Goal: Transaction & Acquisition: Book appointment/travel/reservation

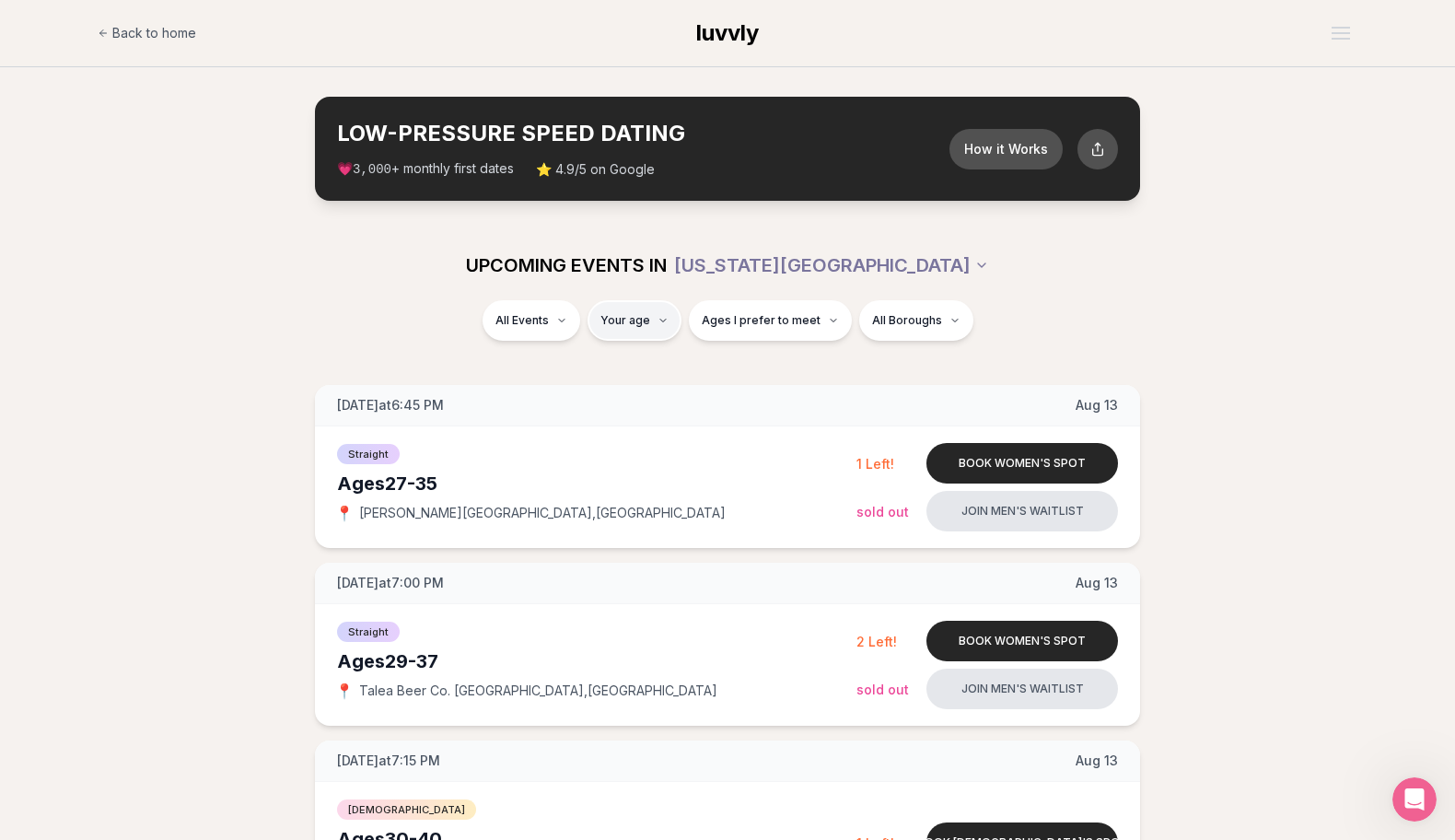
type input "**"
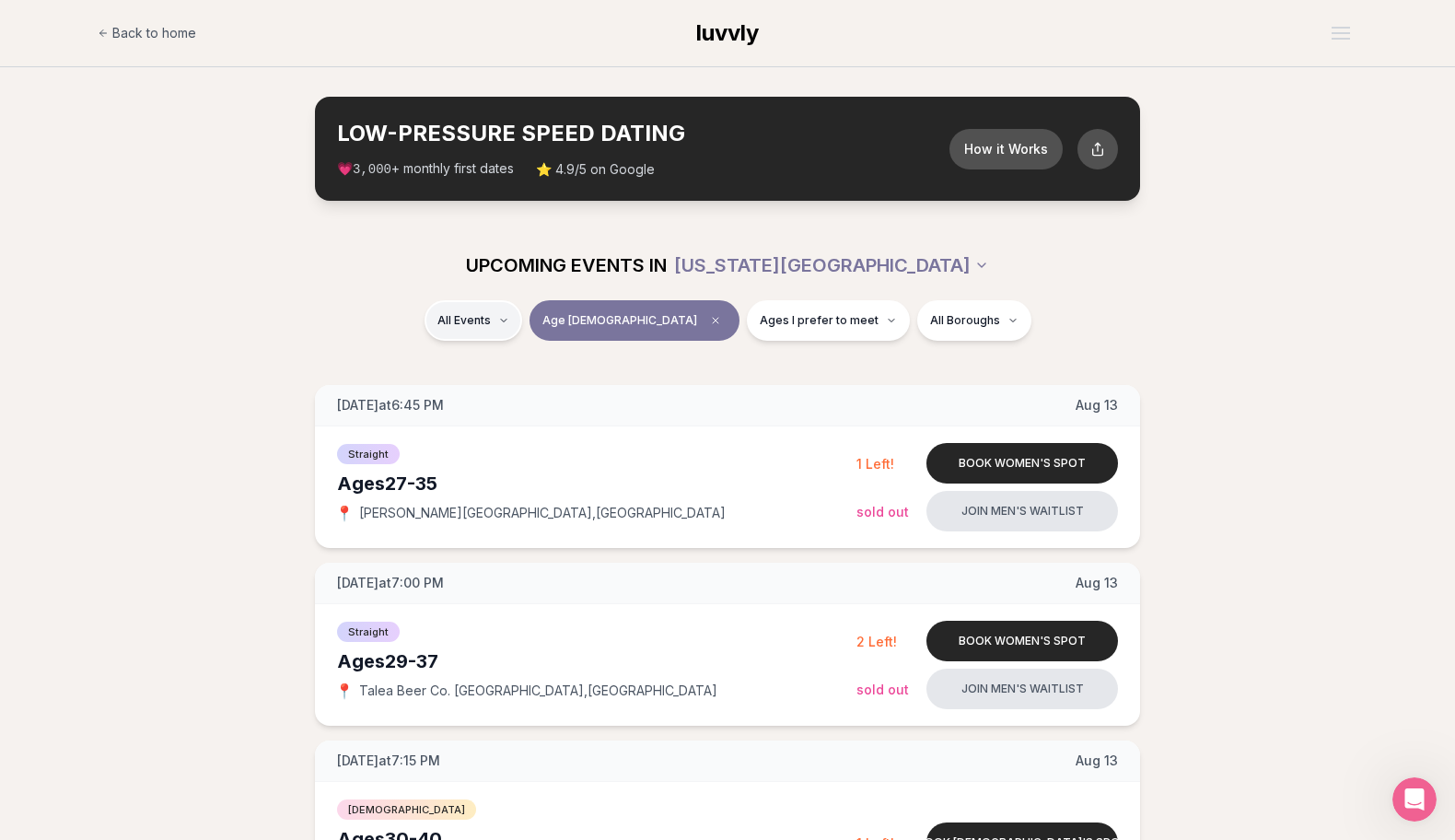
click at [526, 363] on div "Straight ( 50 )" at bounding box center [555, 369] width 175 height 41
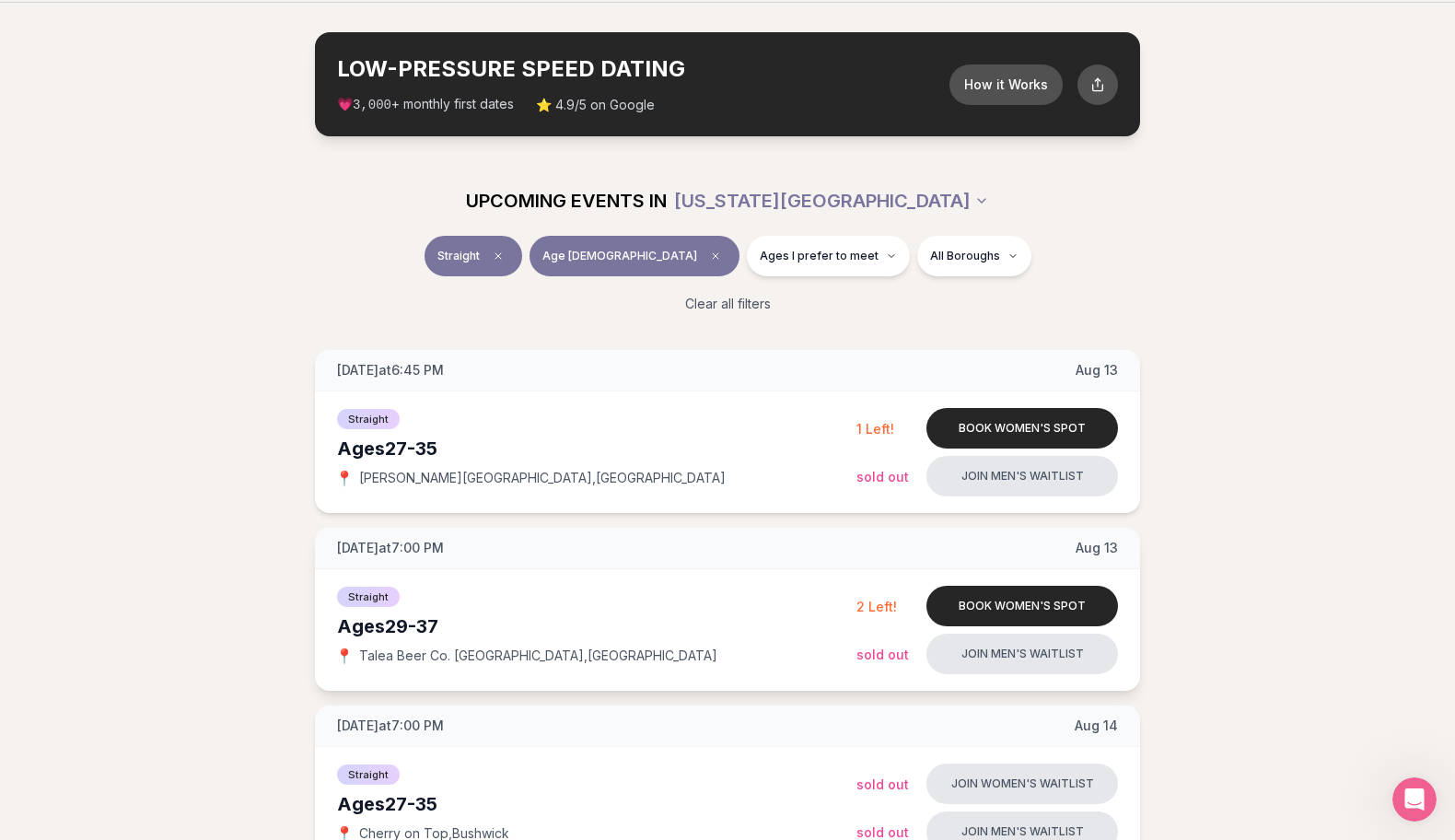
scroll to position [66, 0]
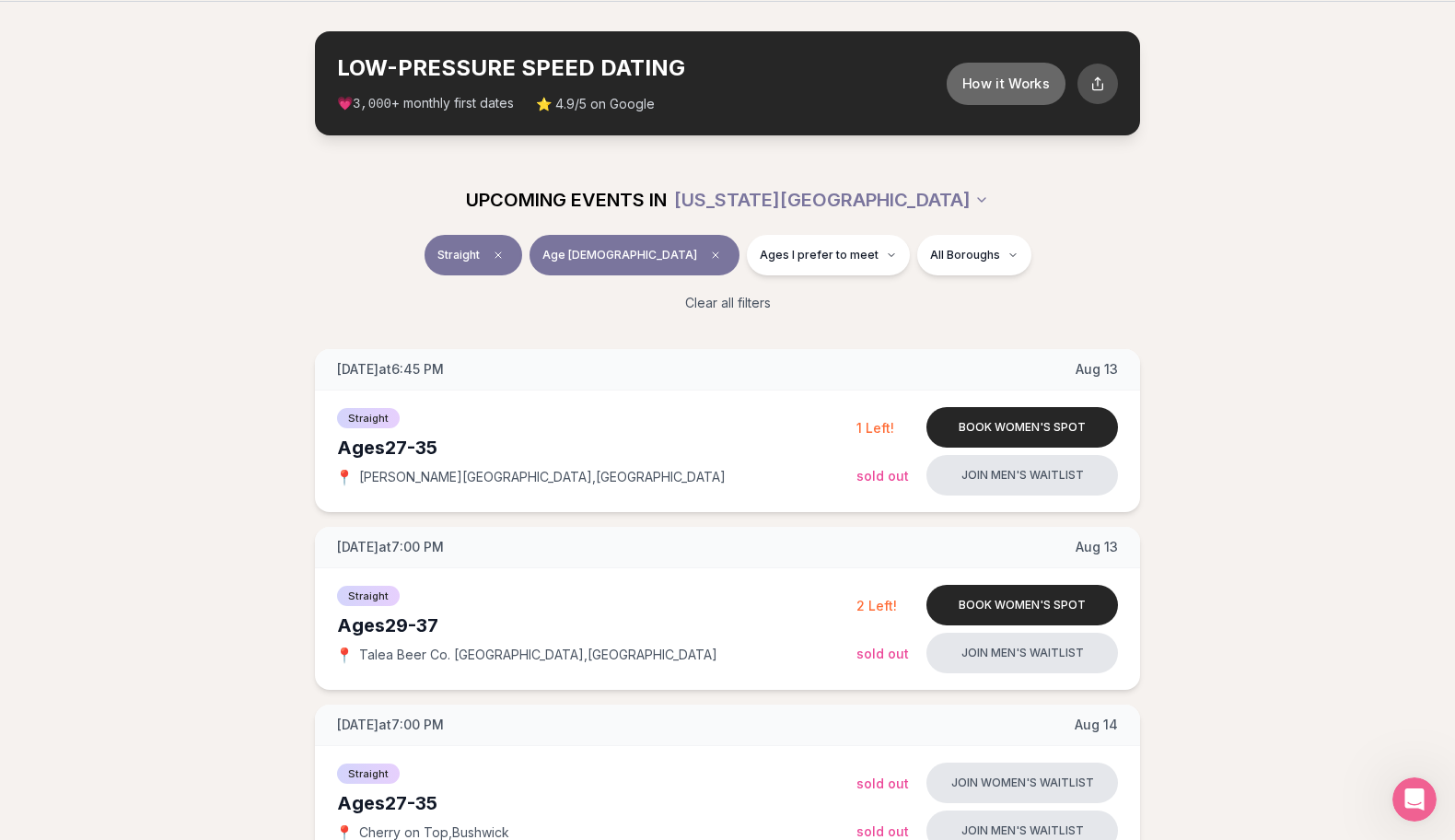
click at [1017, 70] on button "How it Works" at bounding box center [1006, 83] width 119 height 42
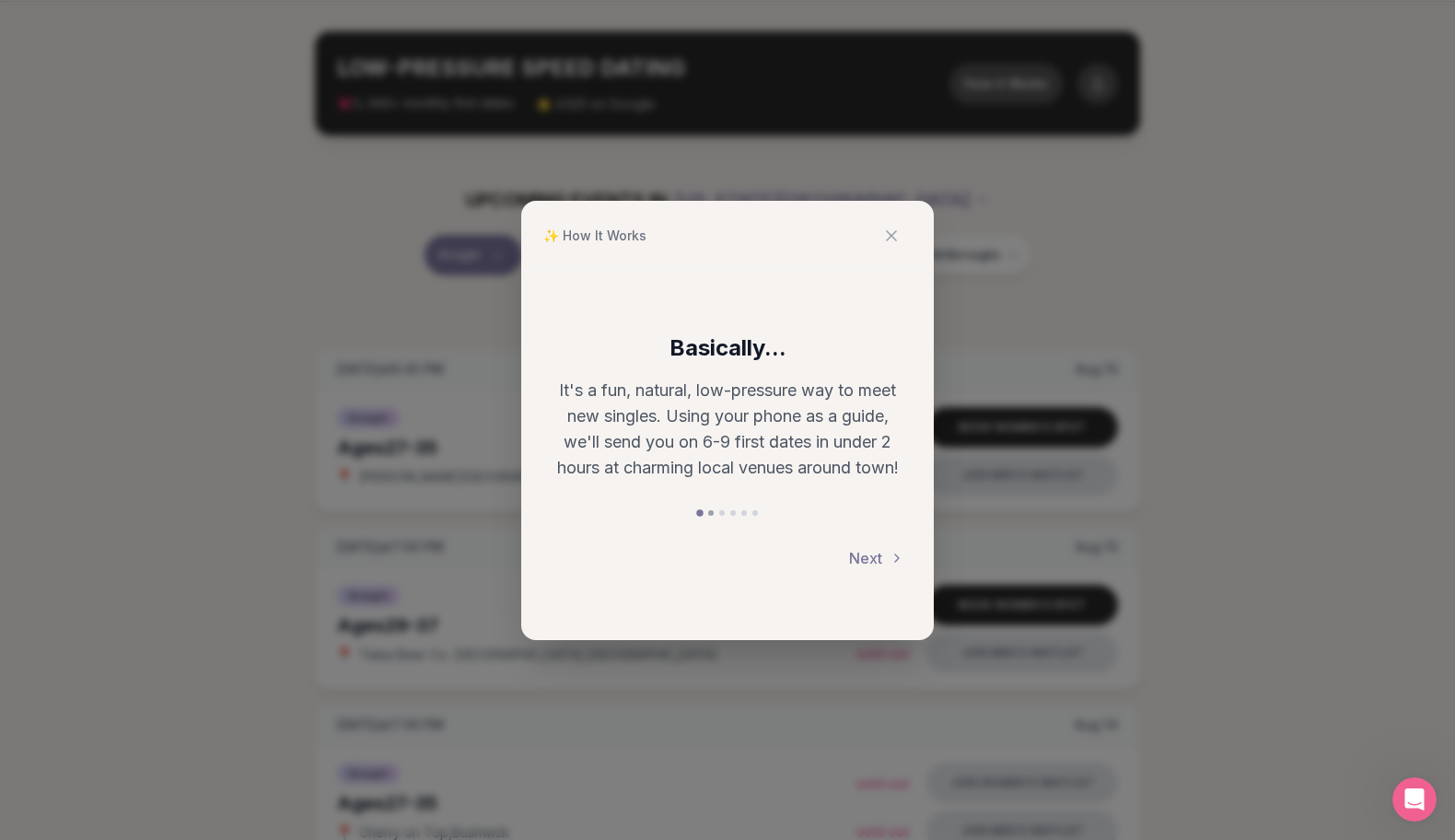
click at [709, 512] on button at bounding box center [711, 513] width 6 height 6
click at [722, 513] on button at bounding box center [722, 513] width 6 height 6
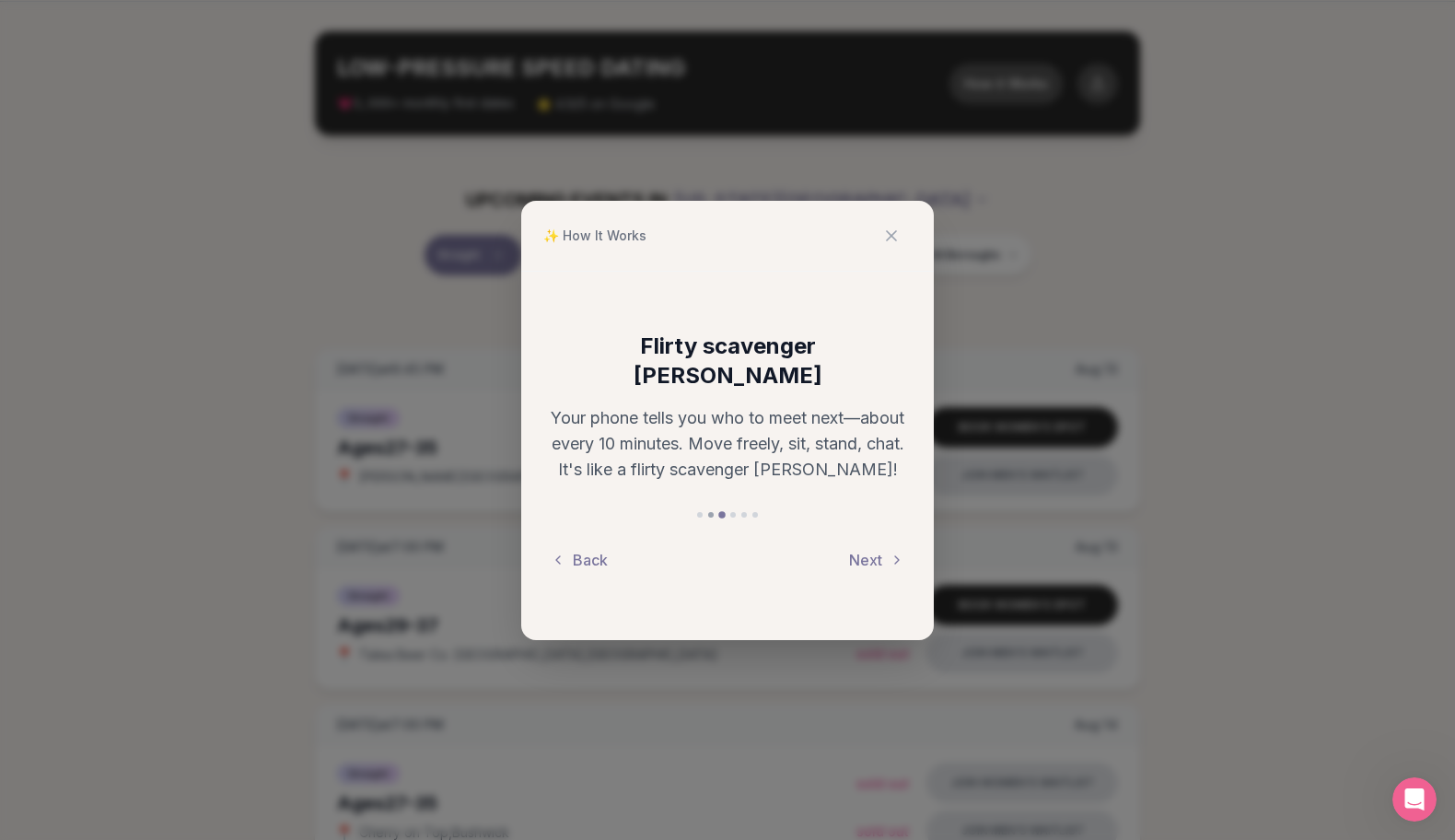
click at [712, 512] on button at bounding box center [711, 515] width 6 height 6
click at [731, 513] on button at bounding box center [733, 513] width 6 height 6
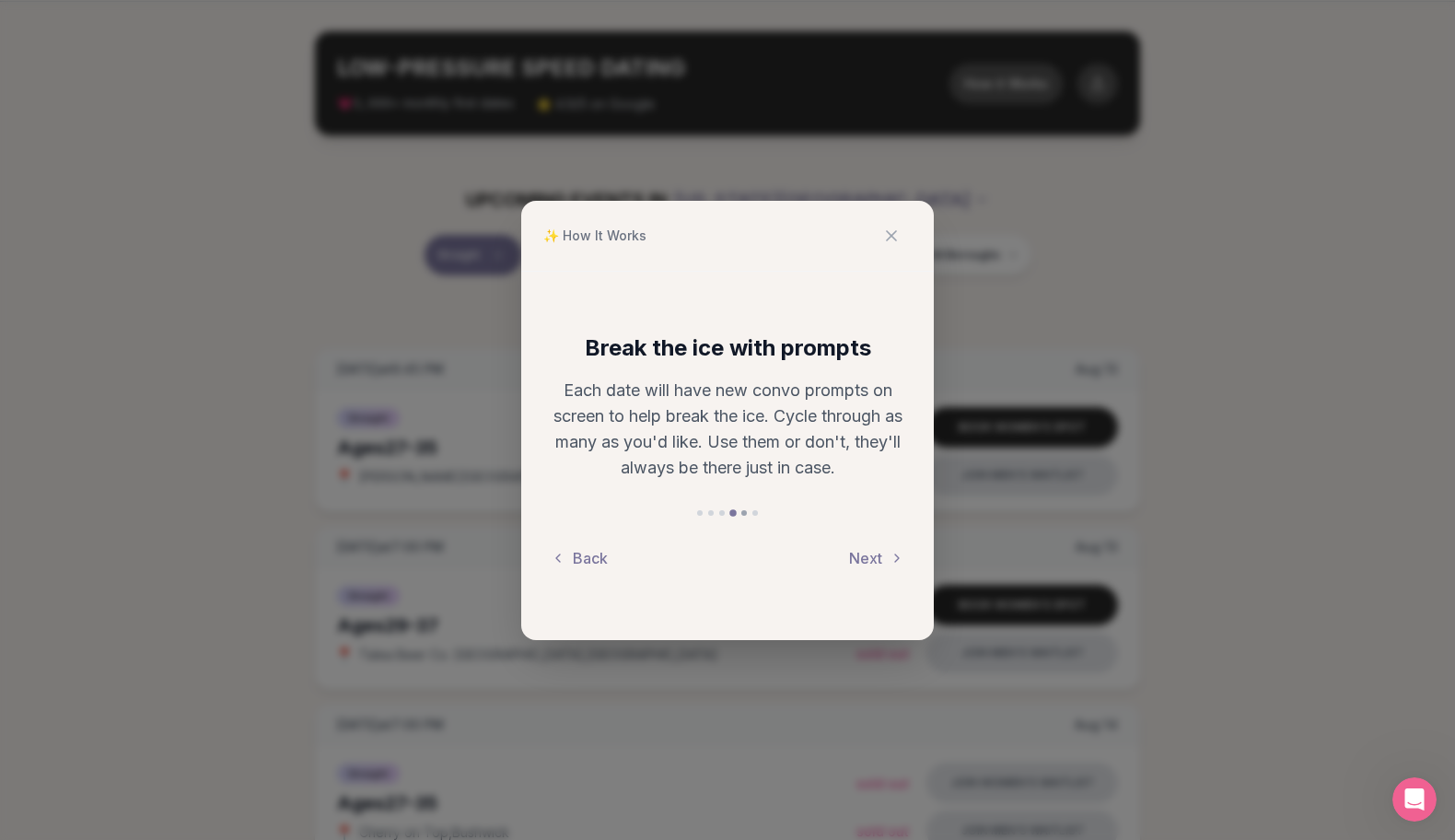
click at [743, 512] on button at bounding box center [744, 513] width 6 height 6
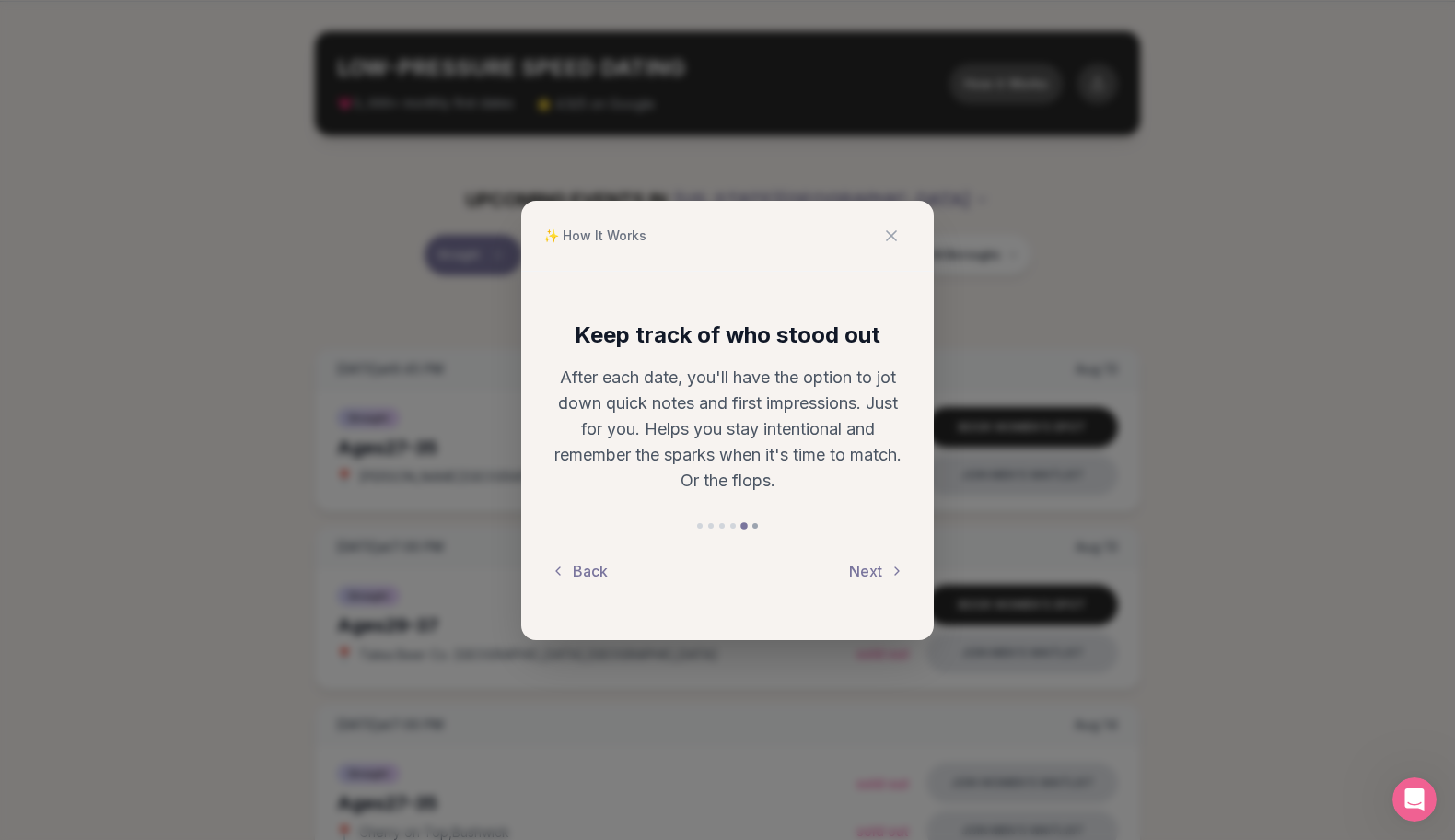
click at [755, 526] on button at bounding box center [755, 526] width 6 height 6
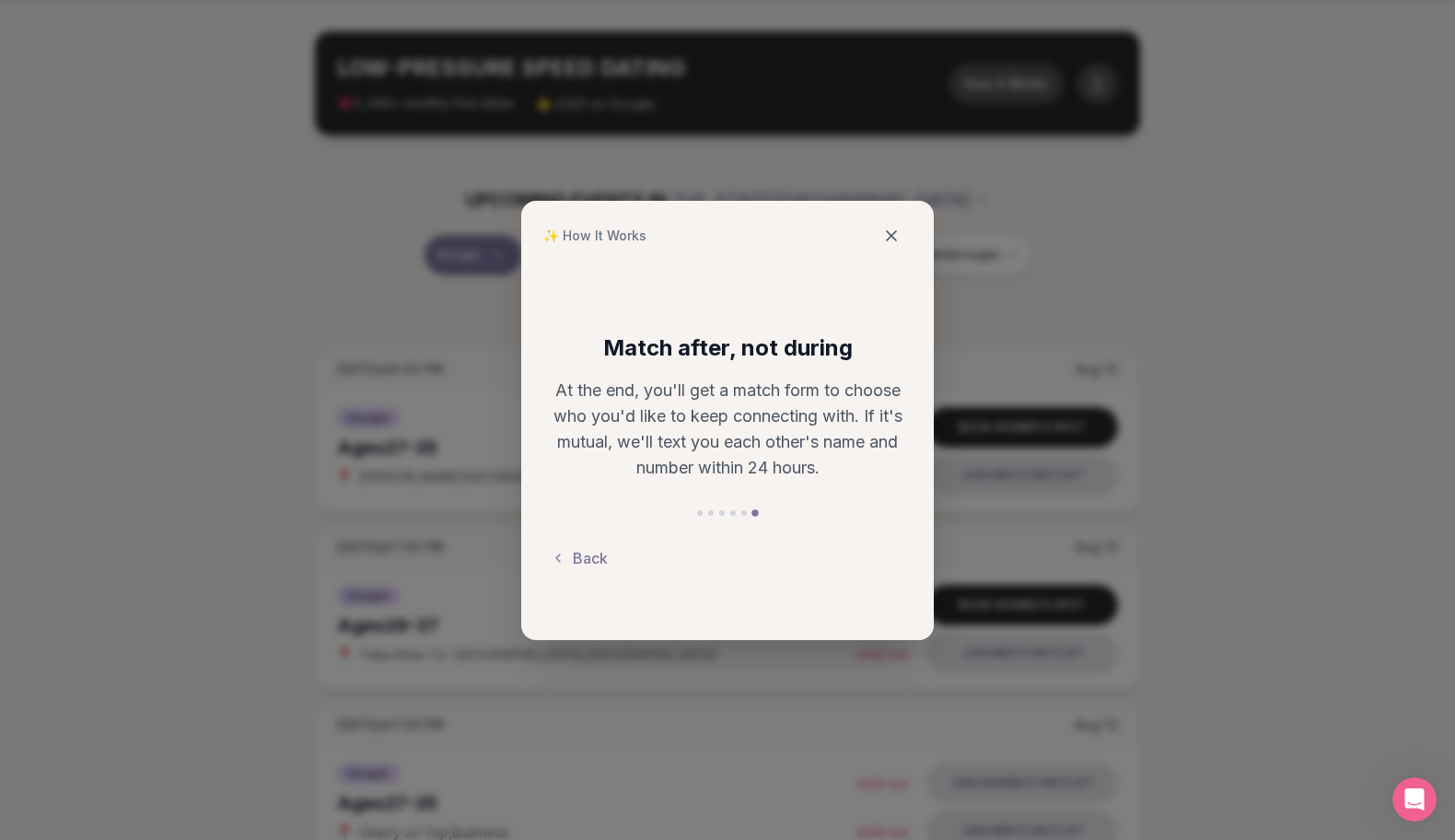
click at [893, 231] on icon at bounding box center [891, 236] width 18 height 18
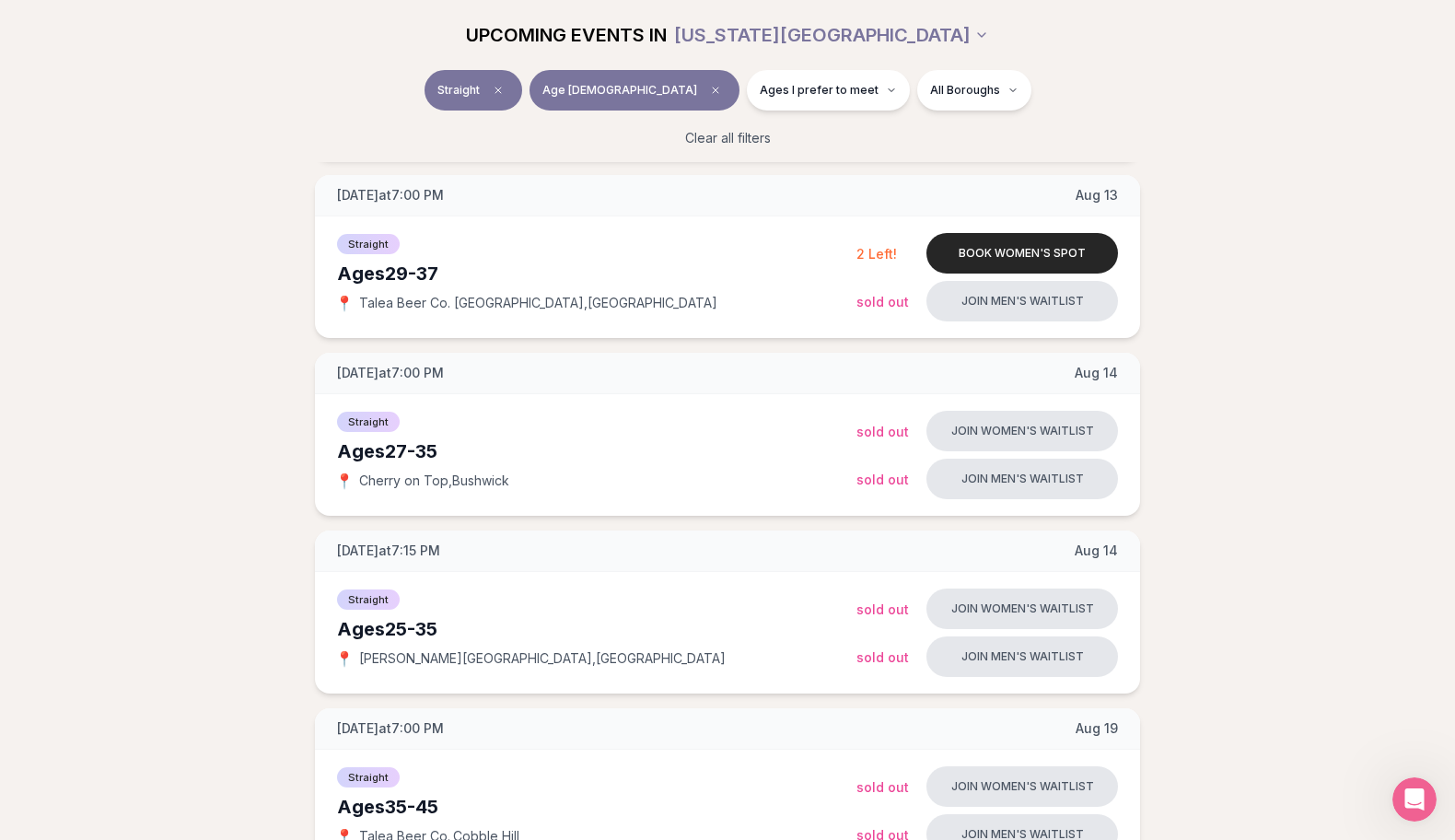
scroll to position [0, 0]
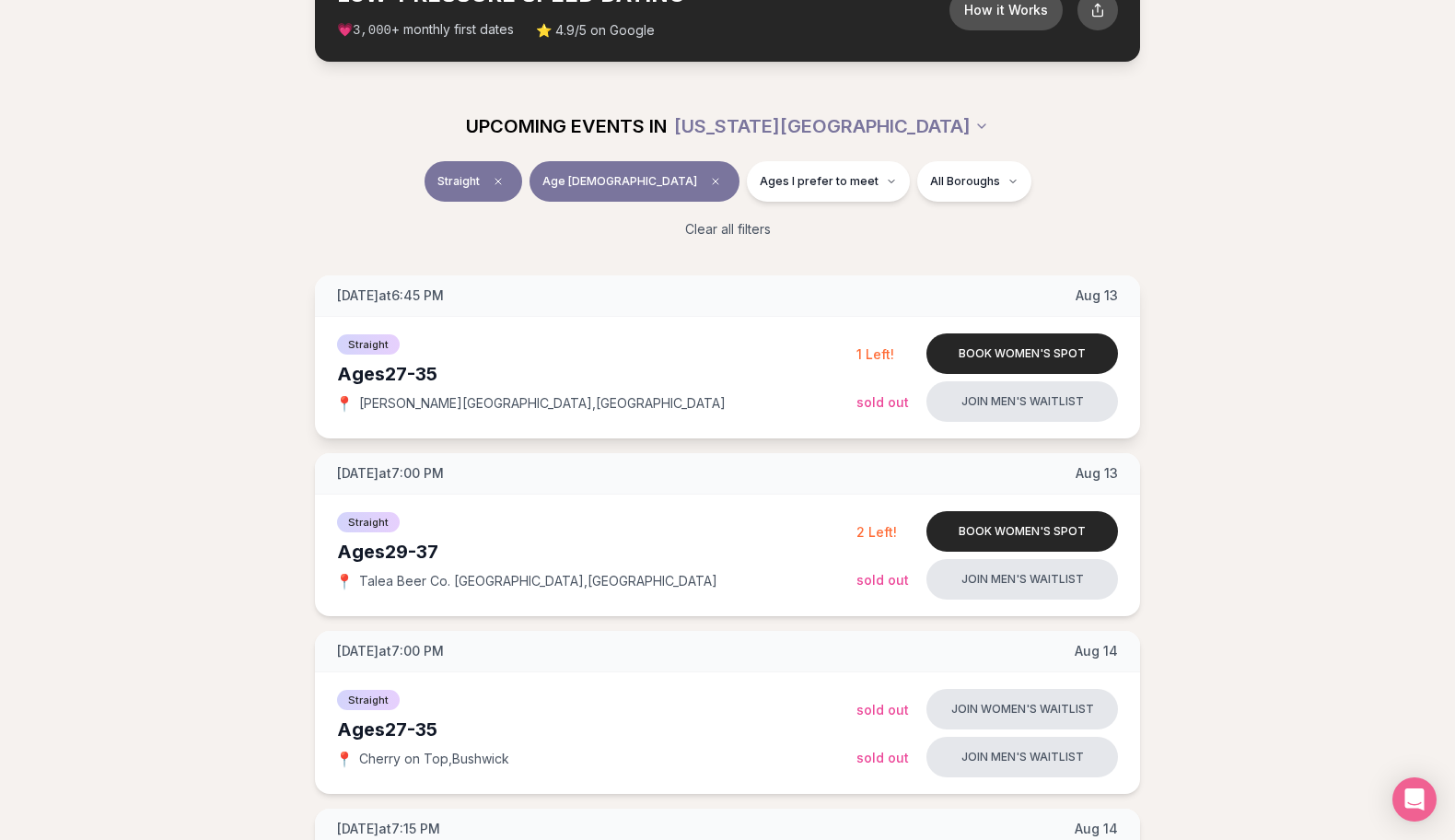
scroll to position [142, 0]
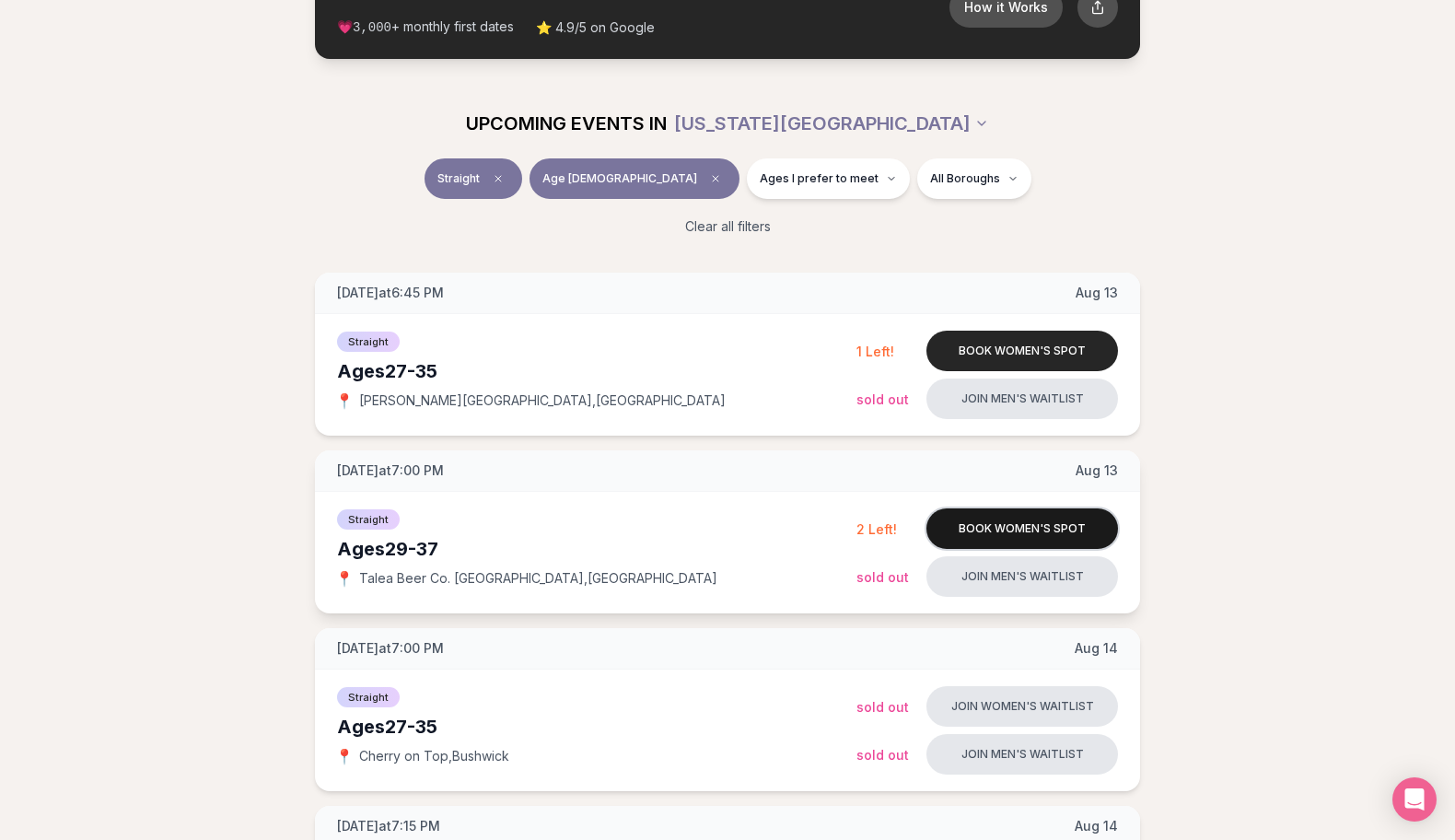
click at [950, 526] on button "Book women's spot" at bounding box center [1022, 529] width 191 height 41
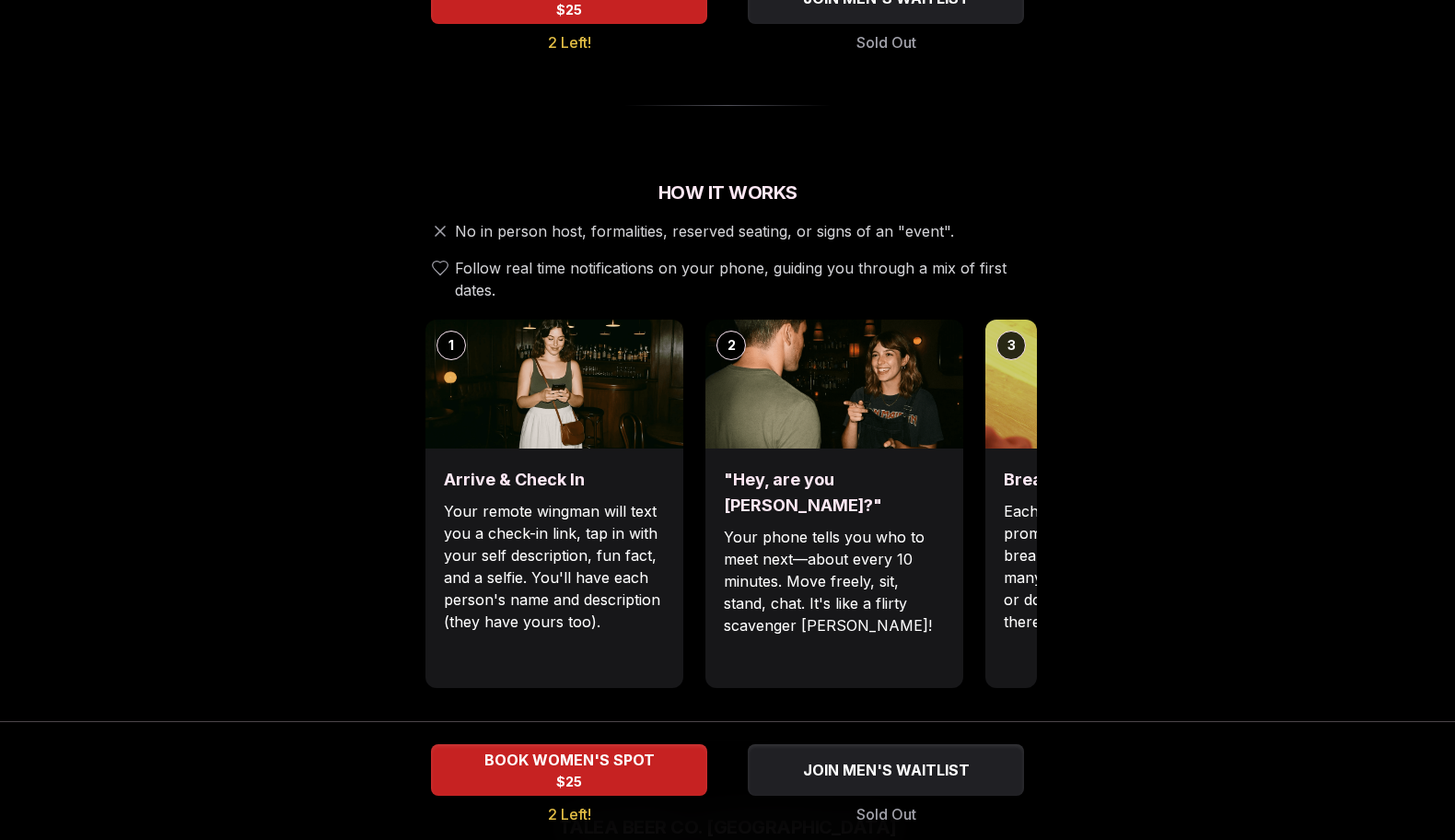
scroll to position [570, 0]
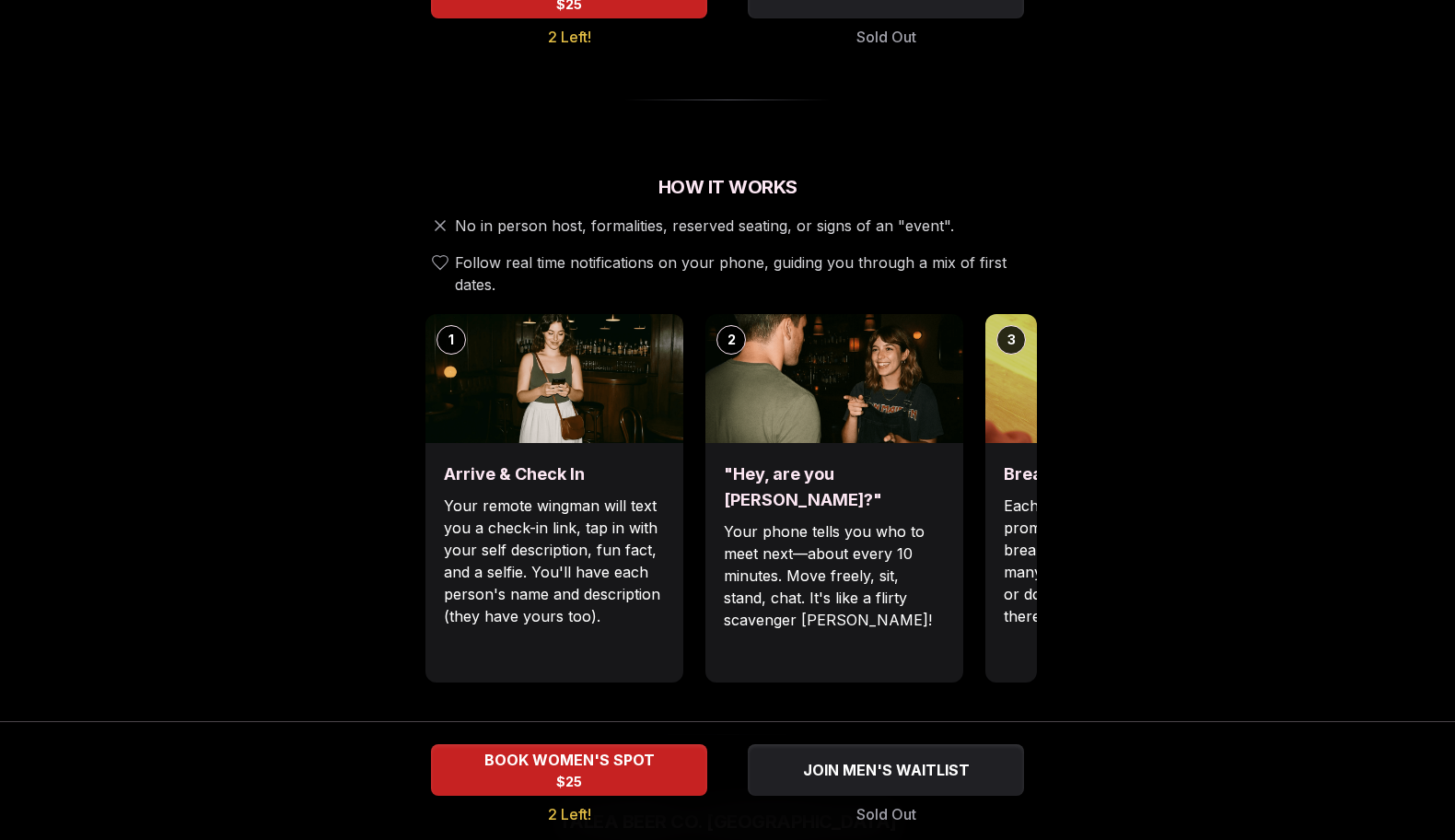
click at [1029, 462] on h3 "Break the ice with prompts" at bounding box center [1114, 474] width 221 height 26
click at [1006, 346] on img at bounding box center [1114, 378] width 258 height 129
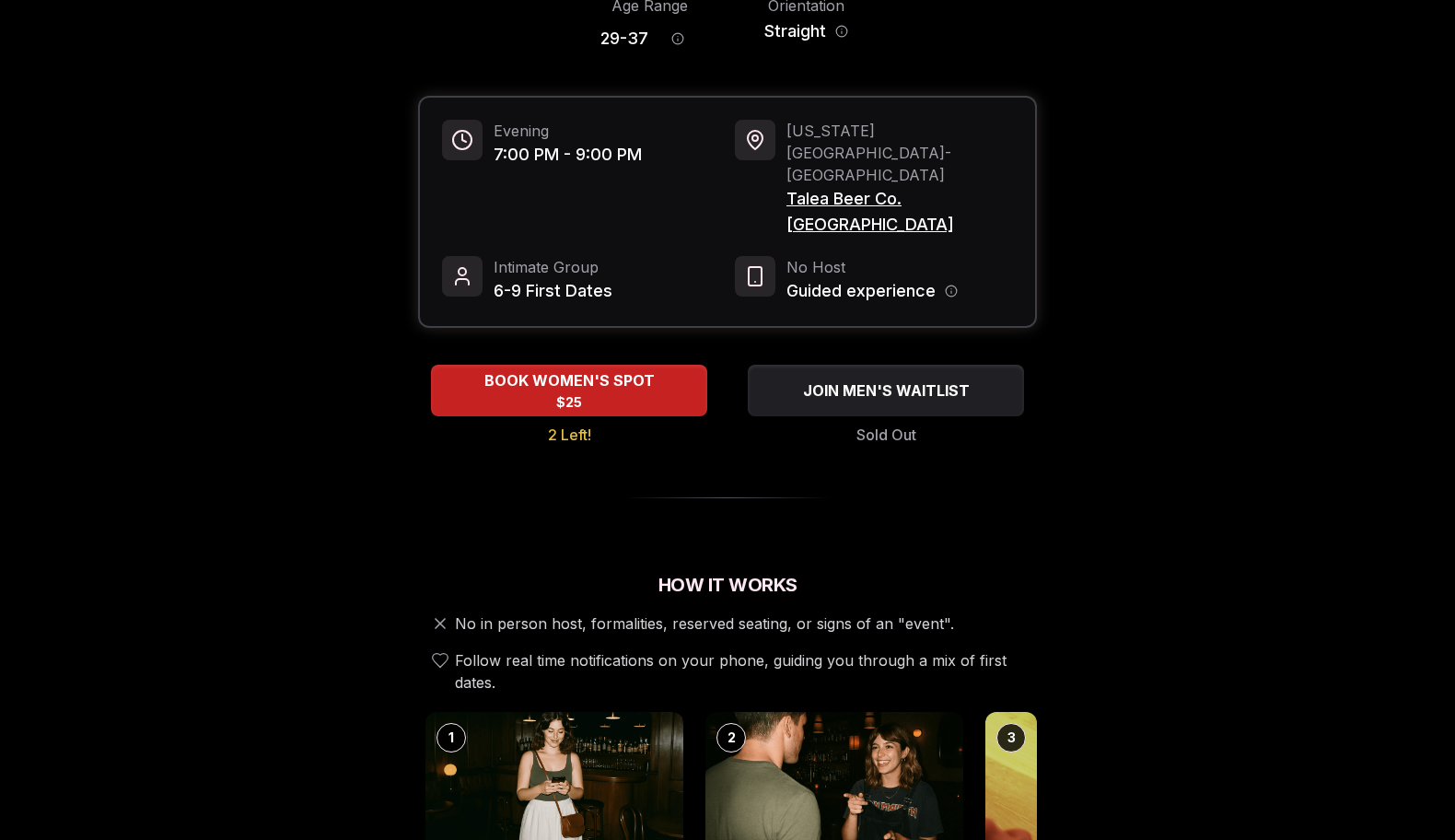
scroll to position [170, 0]
